Goal: Information Seeking & Learning: Learn about a topic

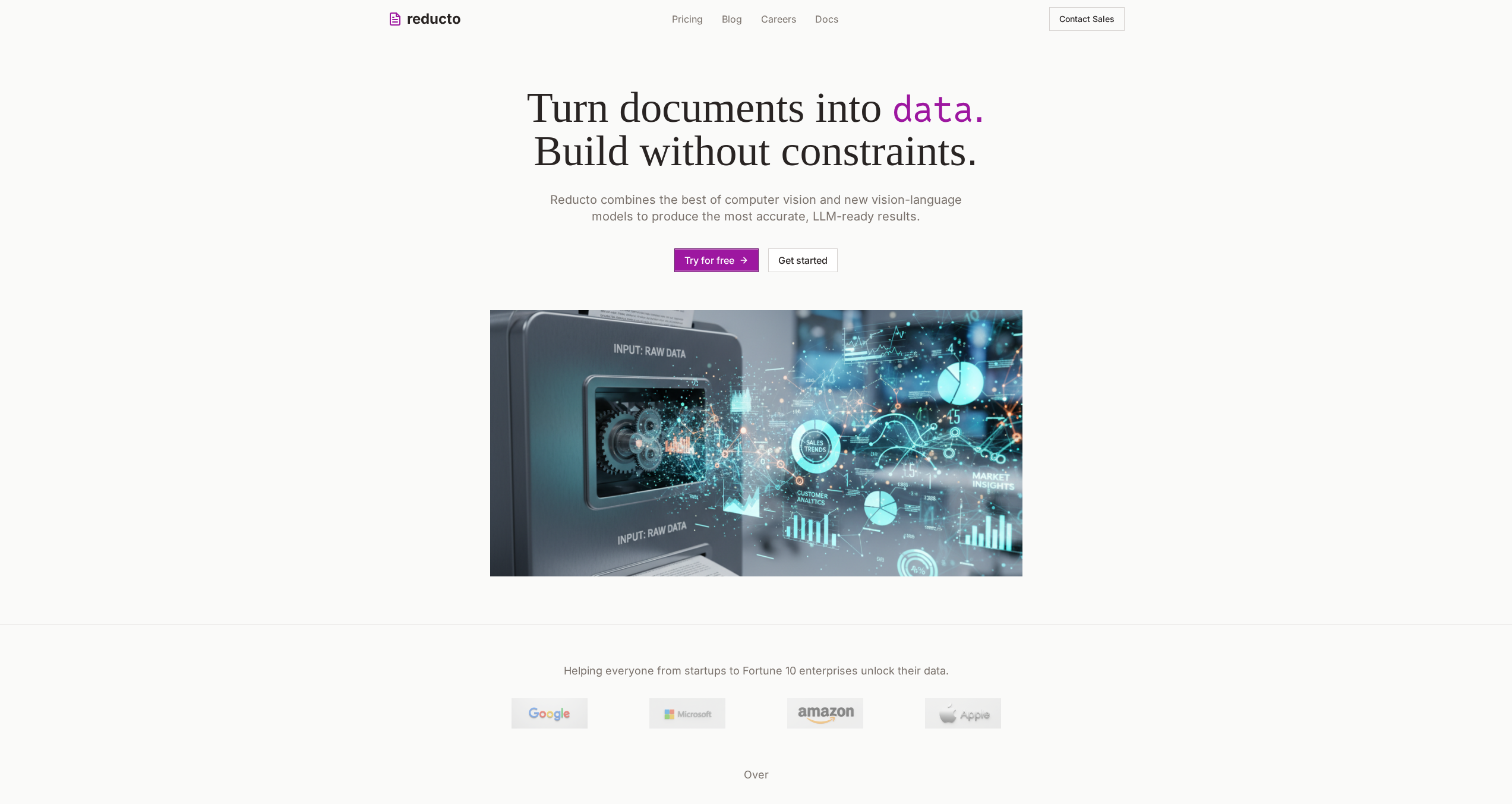
click at [699, 16] on link "Pricing" at bounding box center [687, 18] width 31 height 14
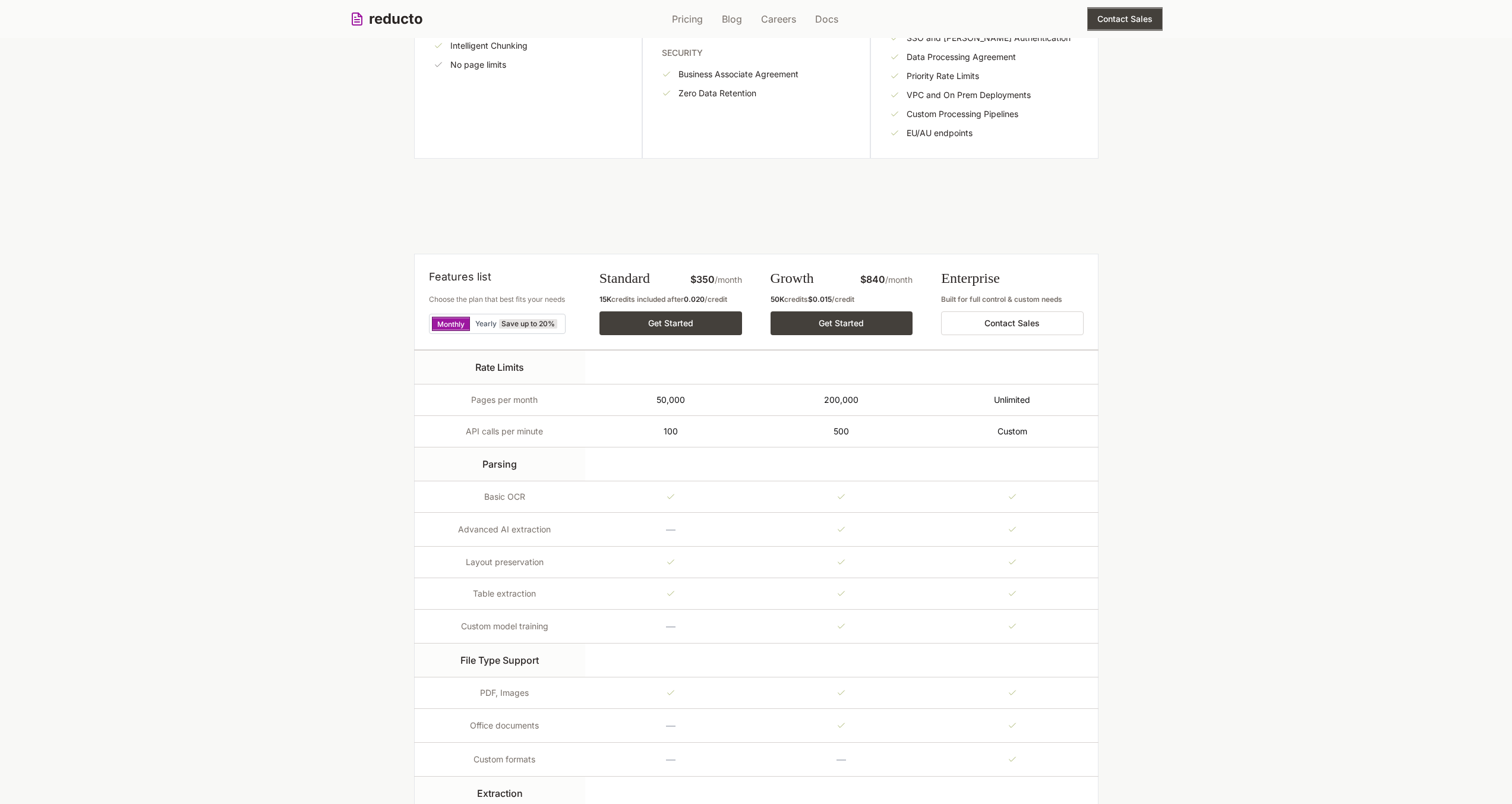
scroll to position [620, 0]
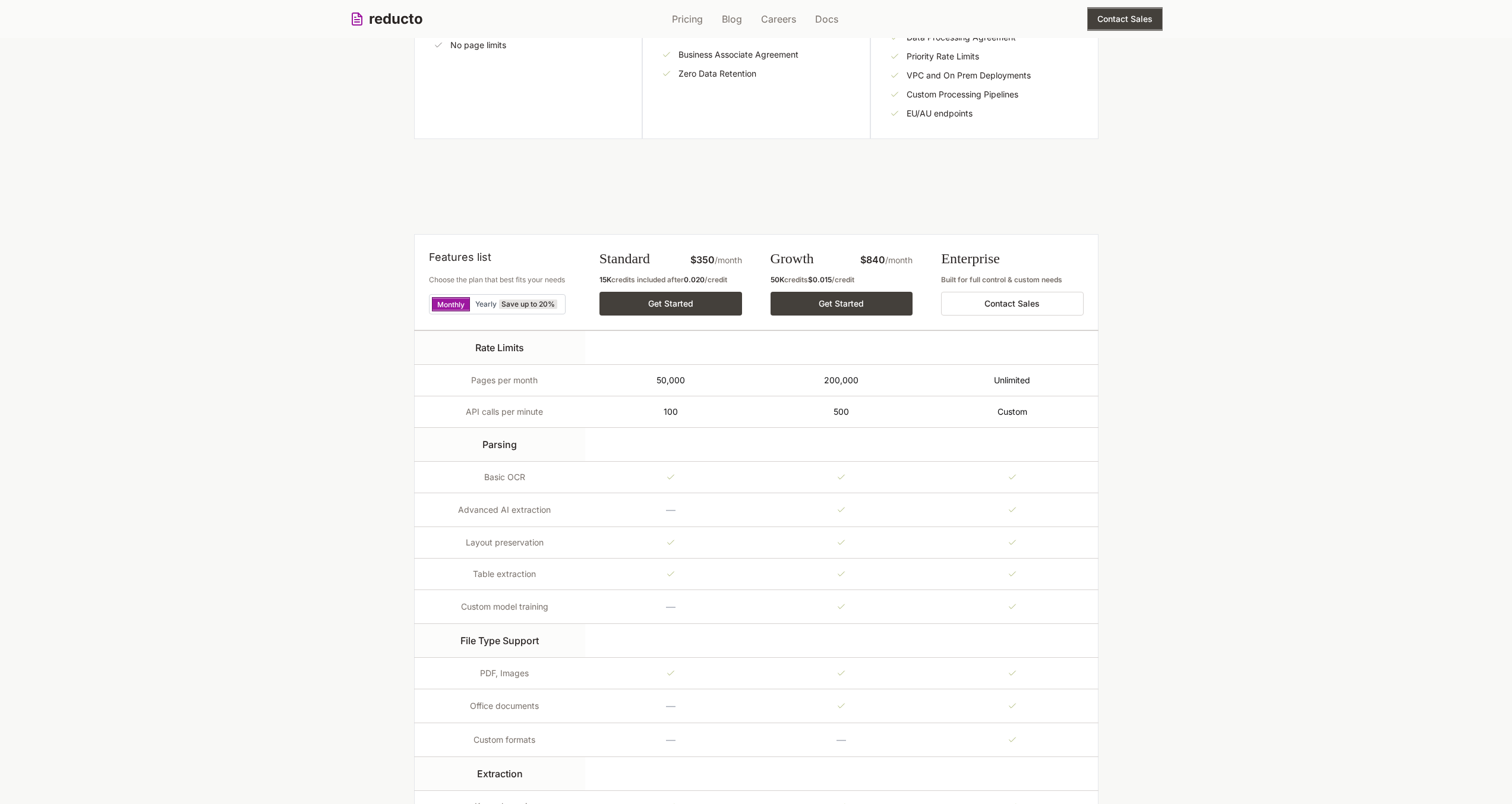
click at [961, 280] on div "Built for full control & custom needs" at bounding box center [1012, 280] width 142 height 10
click at [893, 261] on span "/month" at bounding box center [899, 260] width 27 height 10
click at [964, 284] on div "Built for full control & custom needs" at bounding box center [1012, 280] width 142 height 10
click at [963, 281] on div "Built for full control & custom needs" at bounding box center [1012, 280] width 142 height 10
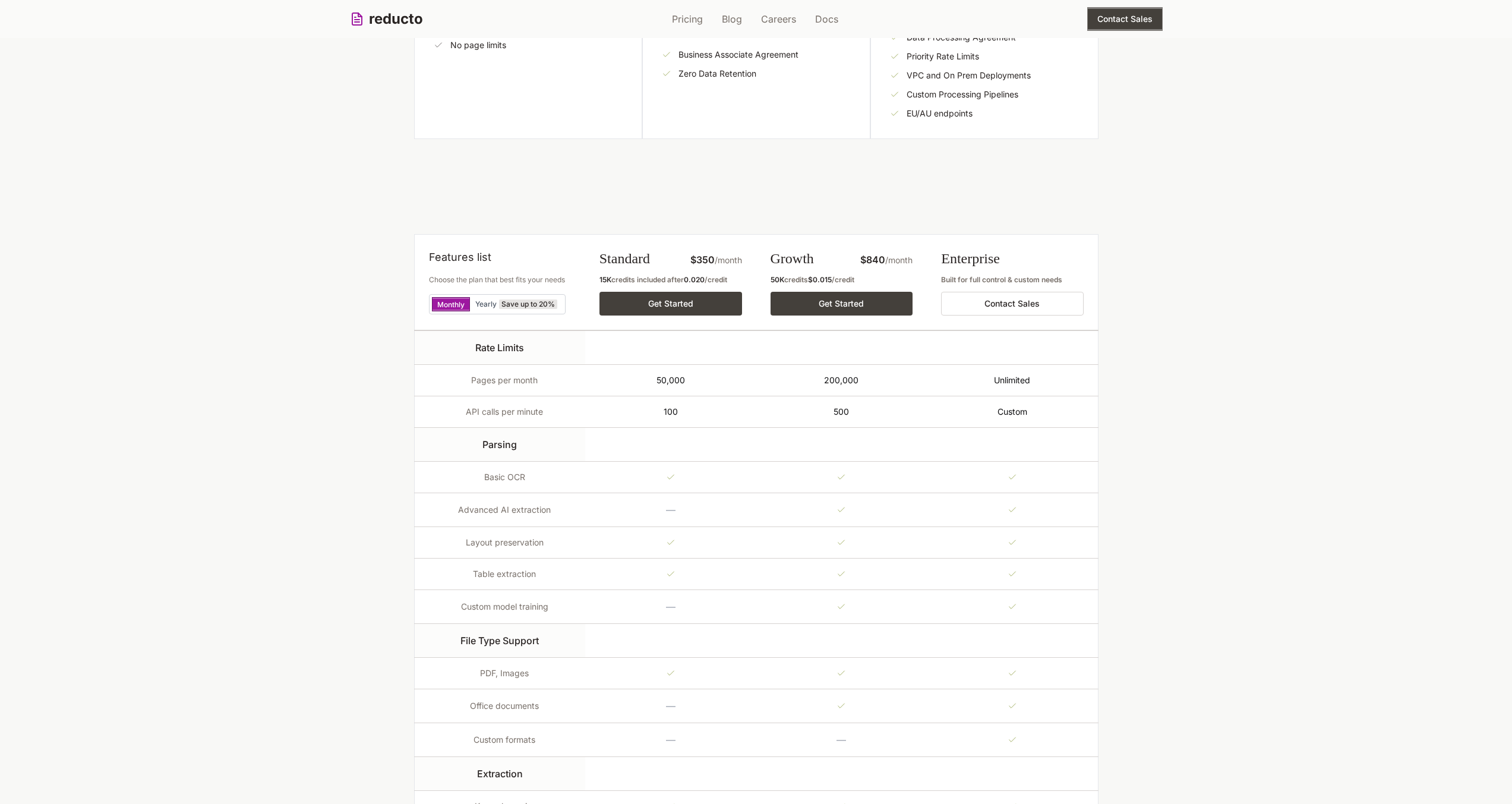
click at [1050, 279] on div "Built for full control & custom needs" at bounding box center [1012, 280] width 142 height 10
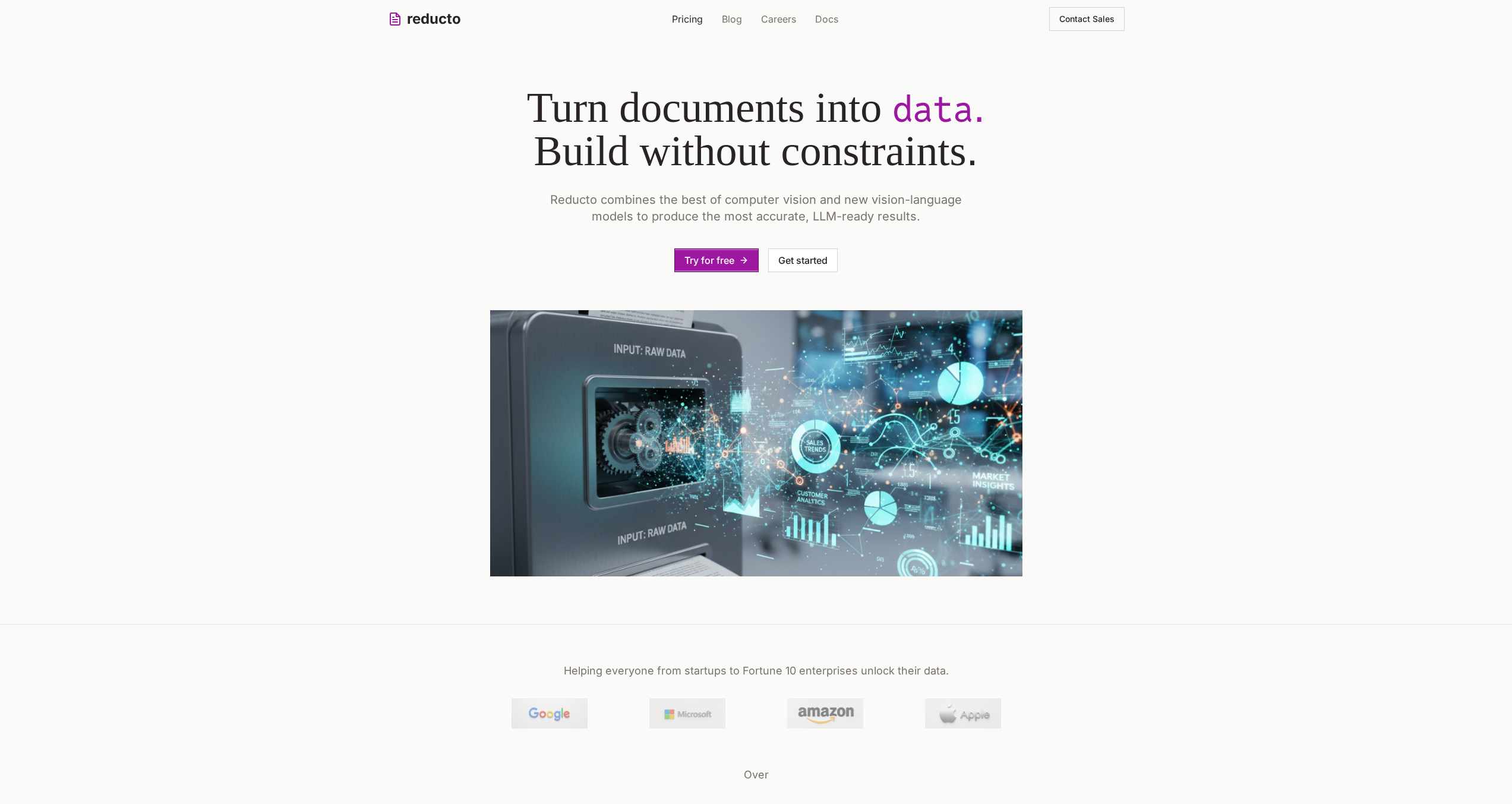
click at [695, 19] on link "Pricing" at bounding box center [687, 18] width 31 height 14
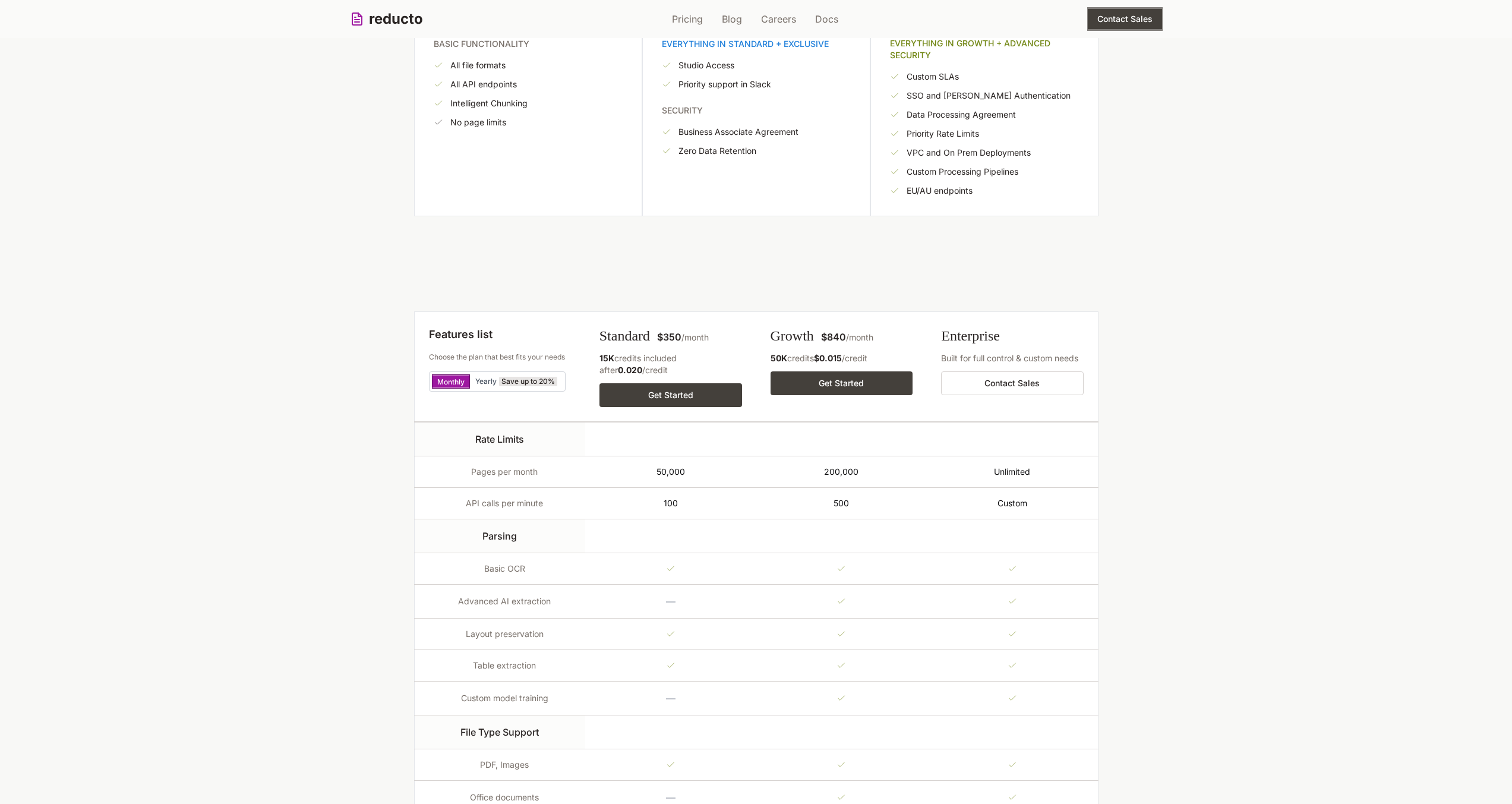
scroll to position [546, 0]
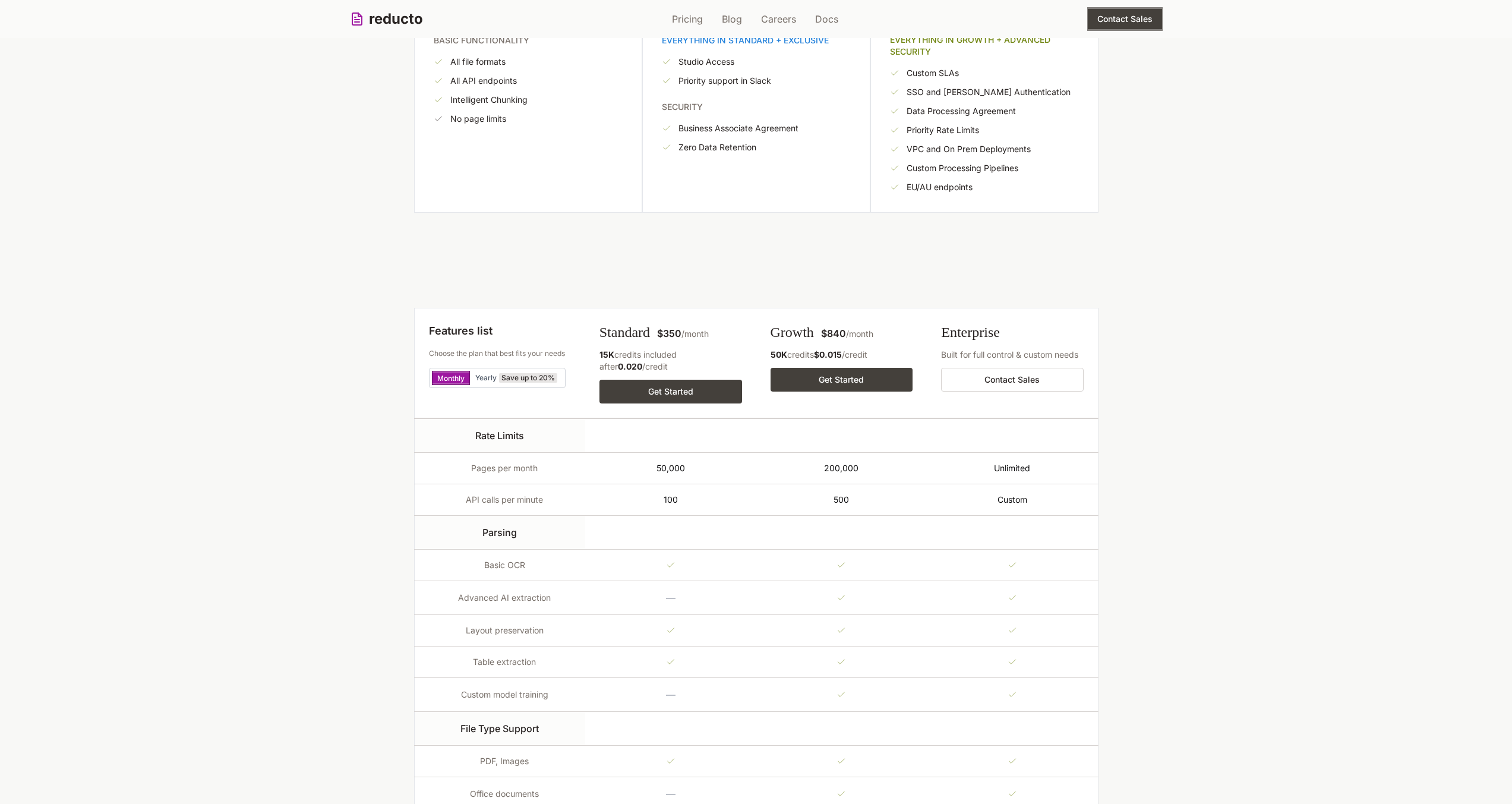
click at [799, 356] on div "50K credits $0.015 /credit" at bounding box center [842, 354] width 142 height 12
